Goal: Information Seeking & Learning: Compare options

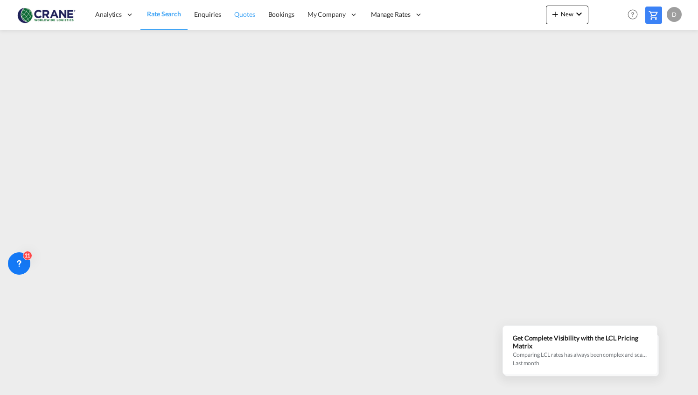
click at [234, 16] on span "Quotes" at bounding box center [244, 14] width 21 height 8
click at [147, 16] on span "Rate Search" at bounding box center [164, 14] width 34 height 8
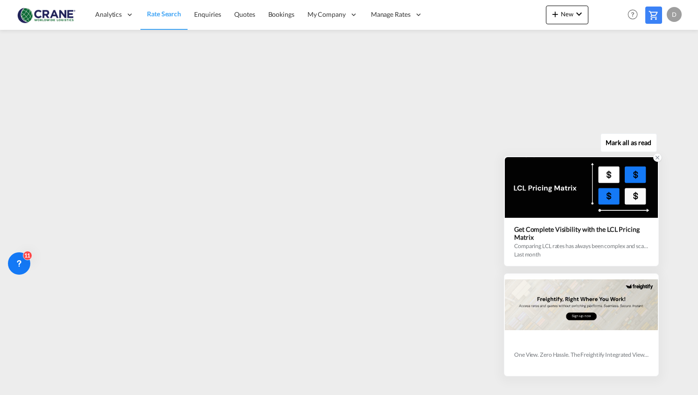
click at [658, 157] on icon at bounding box center [657, 157] width 7 height 7
